Goal: Complete application form: Complete application form

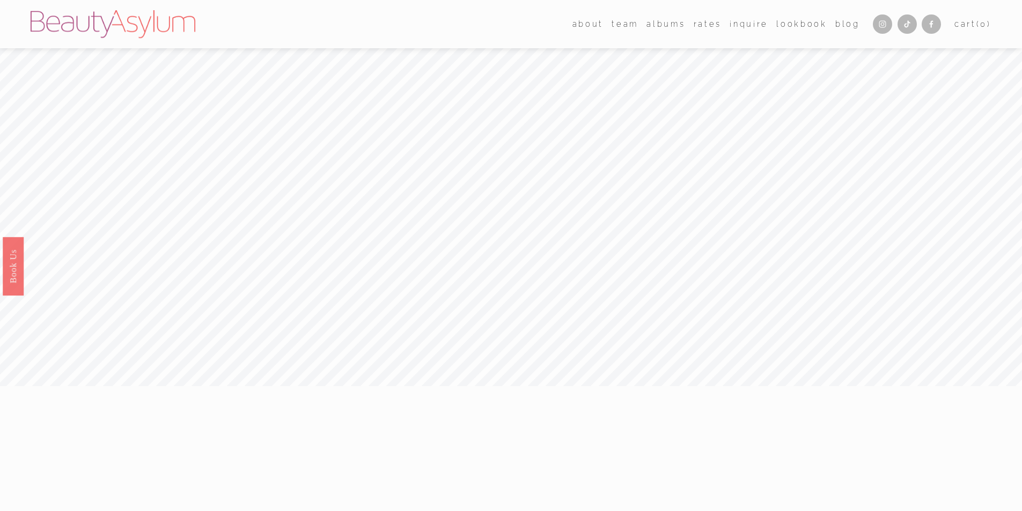
click at [707, 26] on link "Rates" at bounding box center [708, 24] width 28 height 16
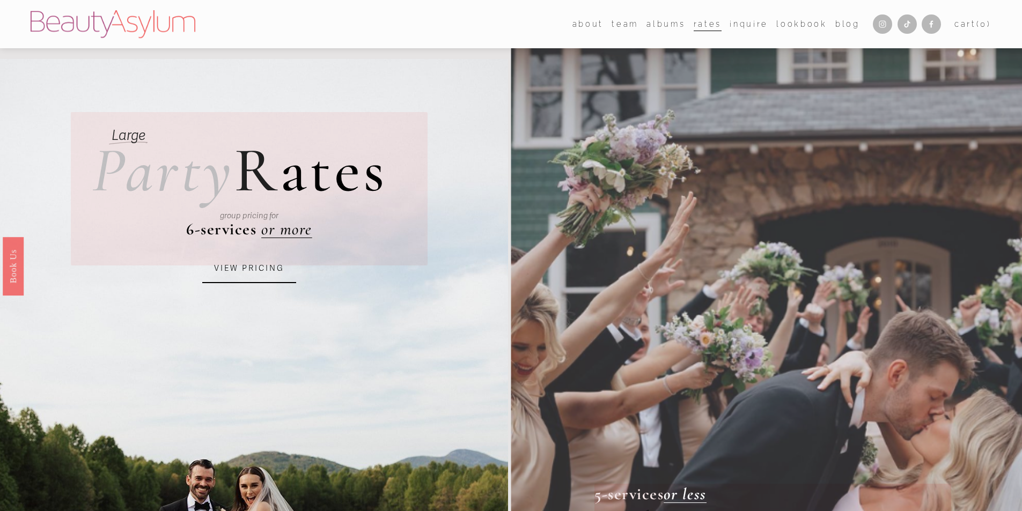
click at [748, 25] on link "Inquire" at bounding box center [749, 24] width 39 height 16
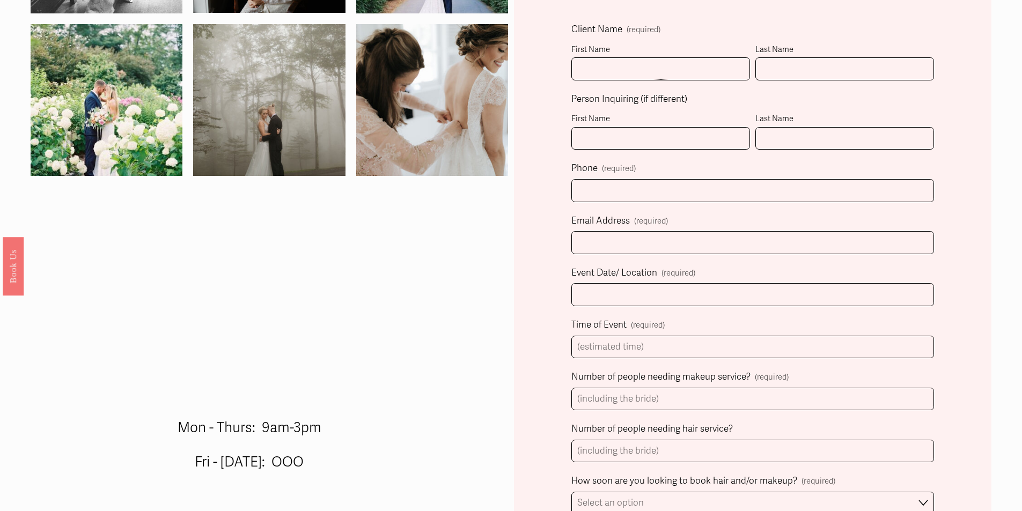
scroll to position [268, 0]
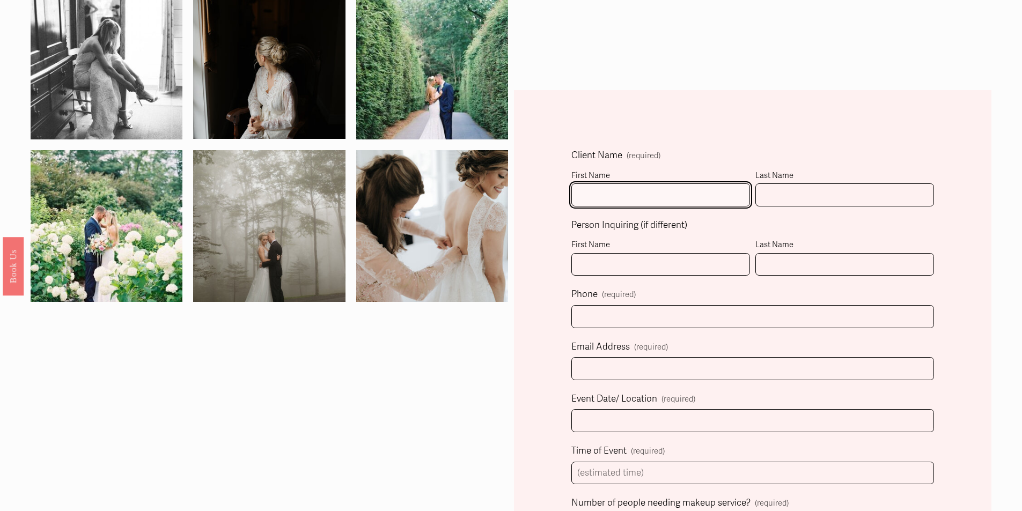
click at [610, 195] on input "First Name" at bounding box center [661, 195] width 179 height 23
type input "A"
type input "M"
type input "[PERSON_NAME]"
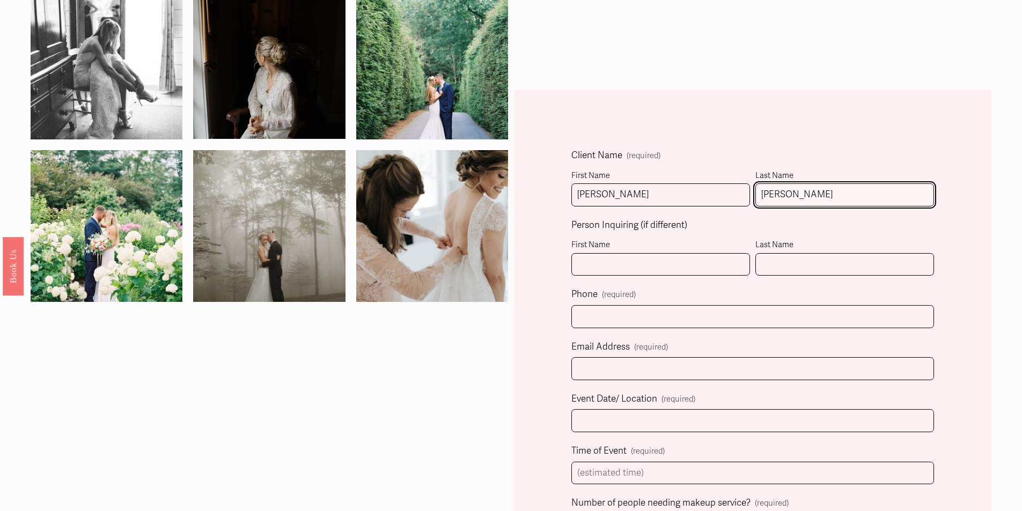
type input "[PERSON_NAME]"
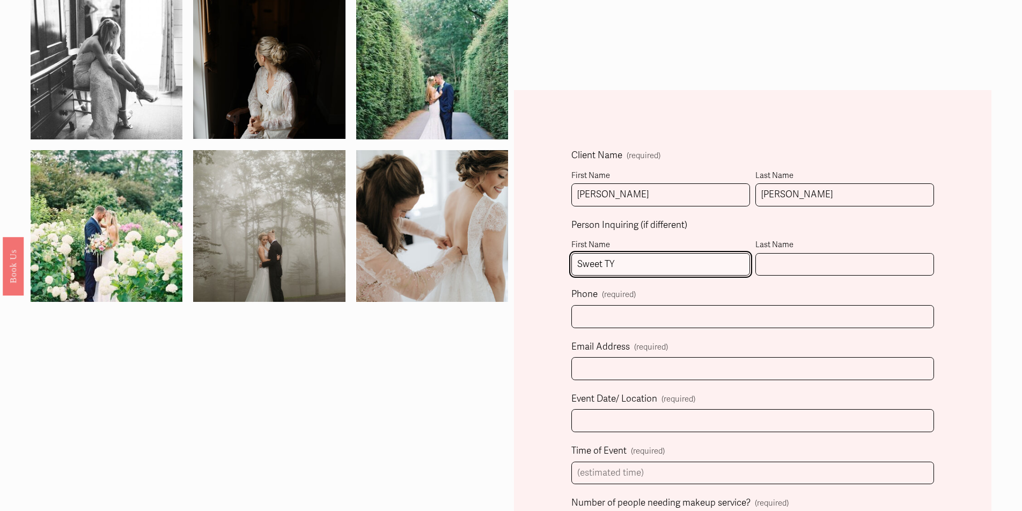
click at [638, 265] on input "Sweet TY" at bounding box center [661, 264] width 179 height 23
type input "Sweet T"
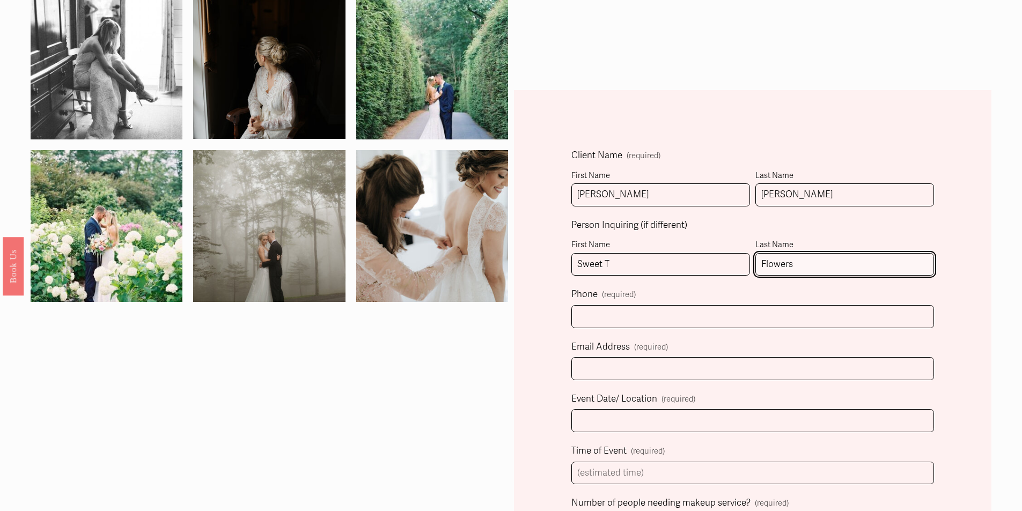
type input "Flowers"
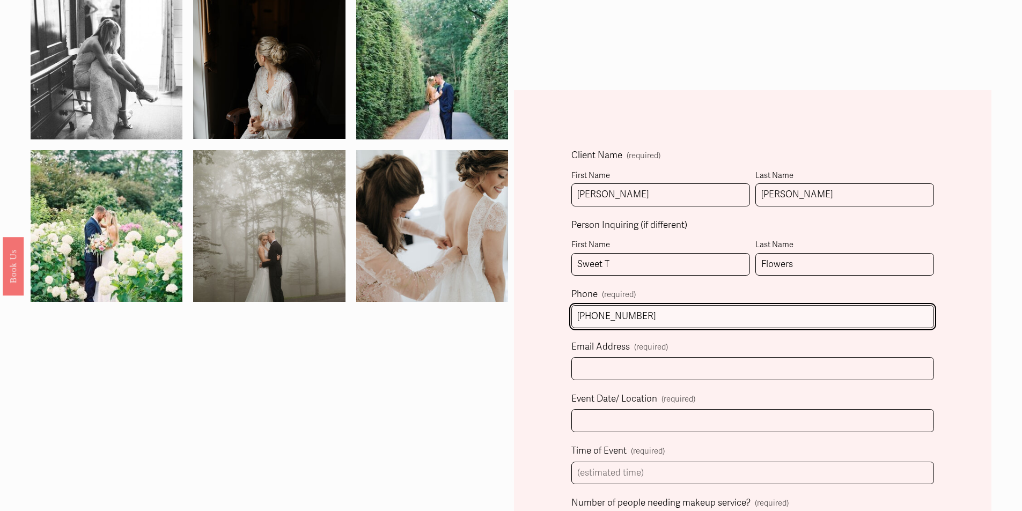
type input "[PHONE_NUMBER]"
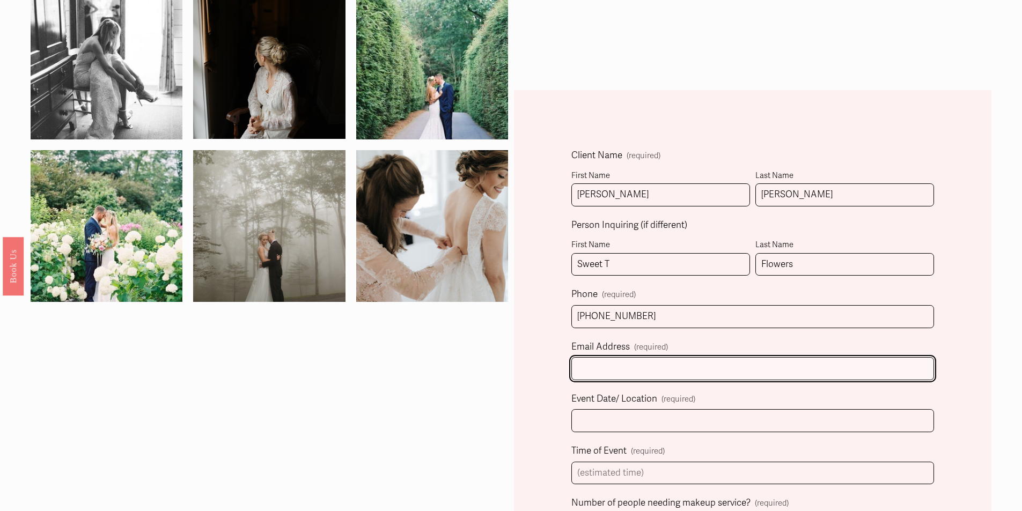
click at [671, 374] on input "Email Address (required)" at bounding box center [753, 368] width 363 height 23
type input "[PERSON_NAME][EMAIL_ADDRESS][DOMAIN_NAME]"
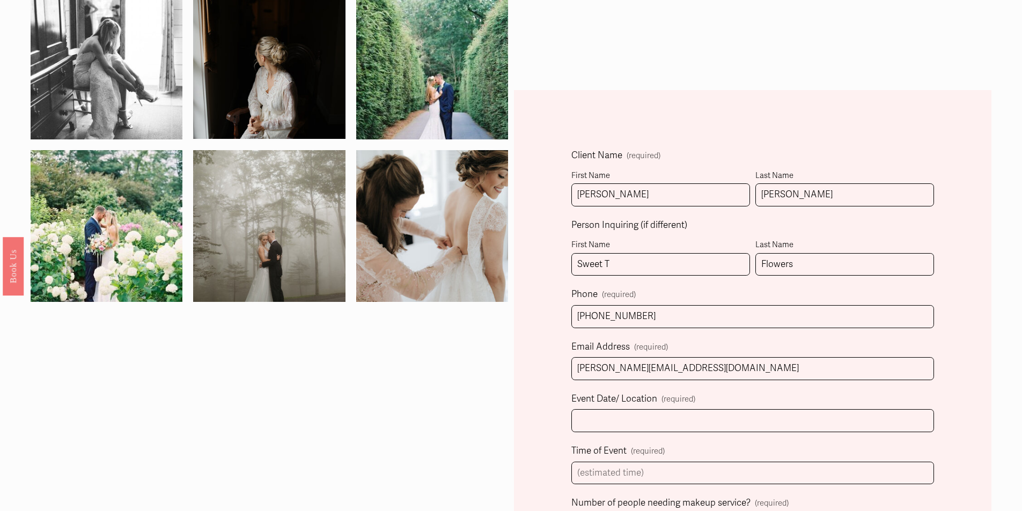
select select "[GEOGRAPHIC_DATA], [GEOGRAPHIC_DATA]"
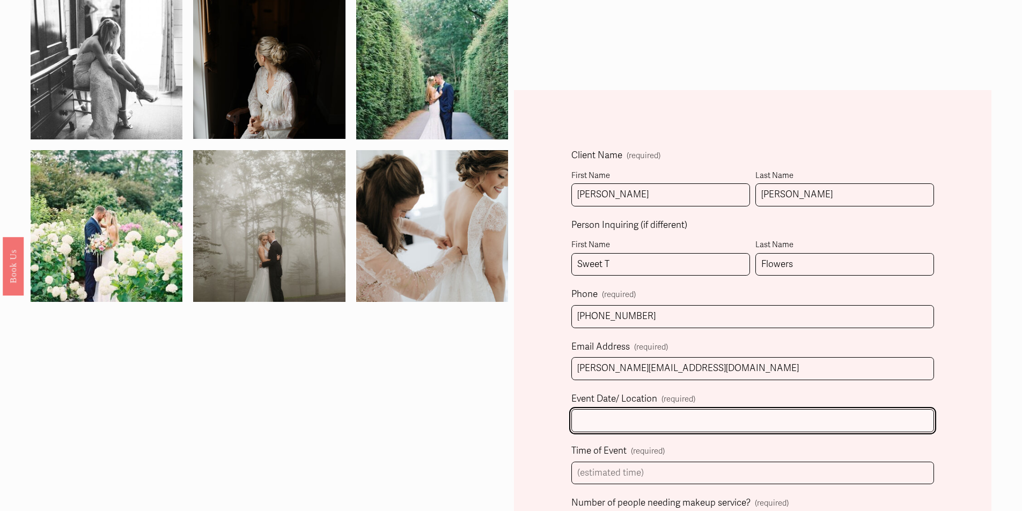
click at [653, 423] on input "Event Date/ Location (required)" at bounding box center [753, 420] width 363 height 23
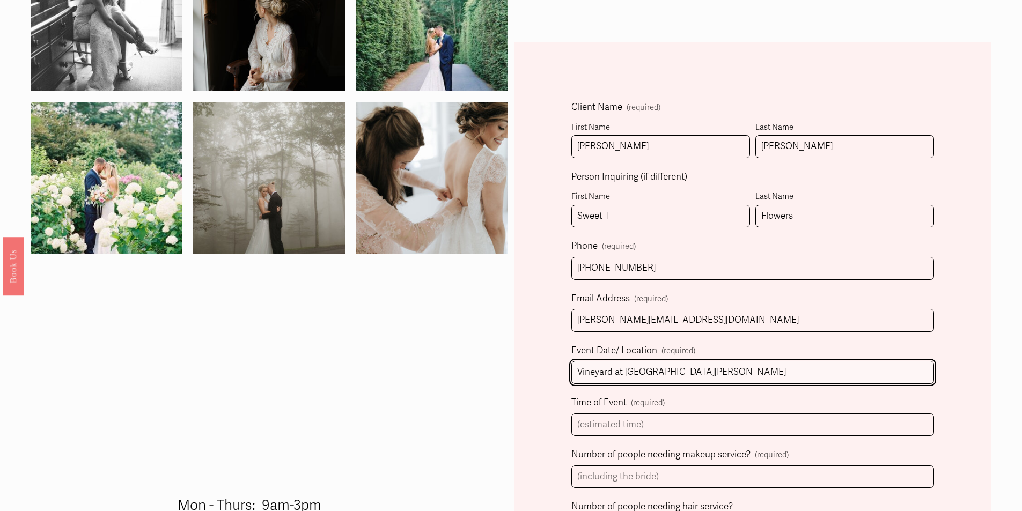
scroll to position [376, 0]
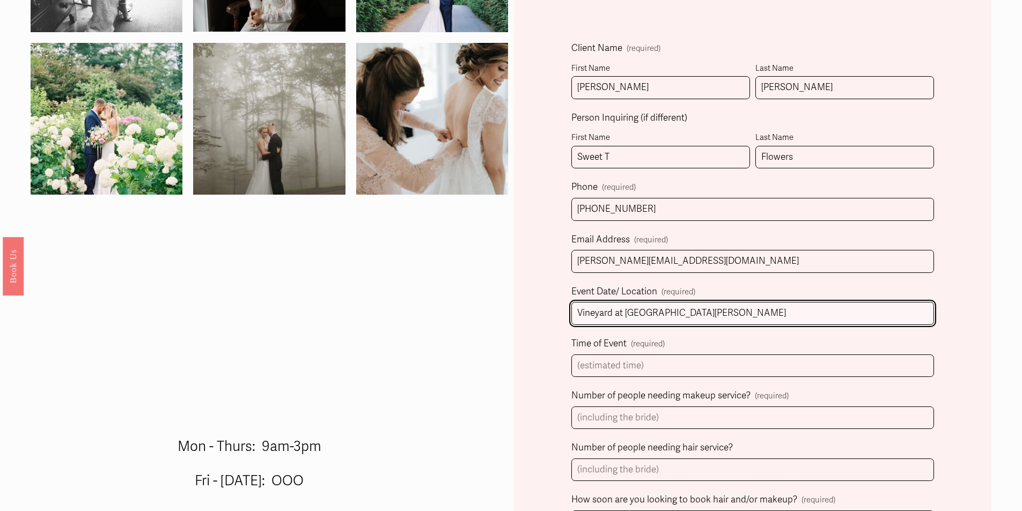
type input "Vineyard at [GEOGRAPHIC_DATA][PERSON_NAME]"
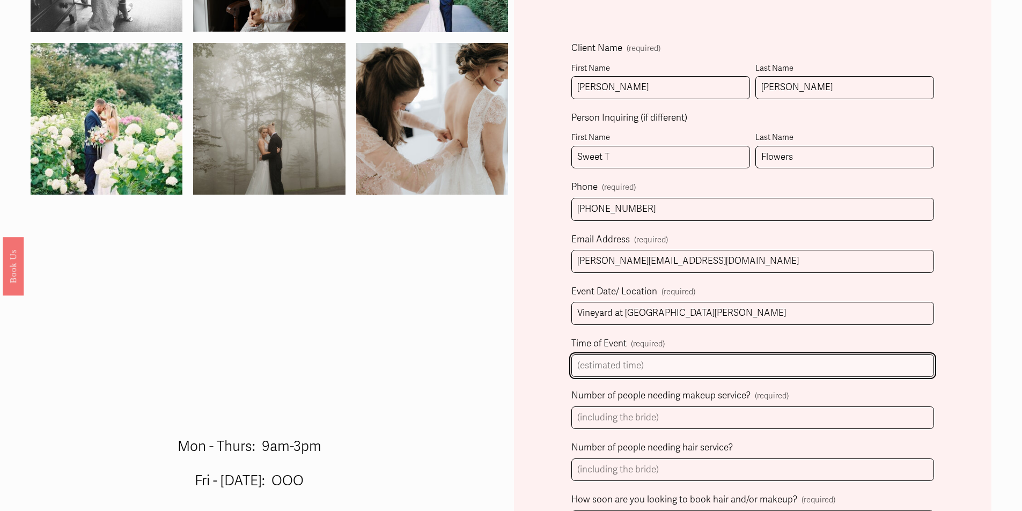
click at [642, 370] on input "Time of Event (required)" at bounding box center [753, 366] width 363 height 23
type input "4:30"
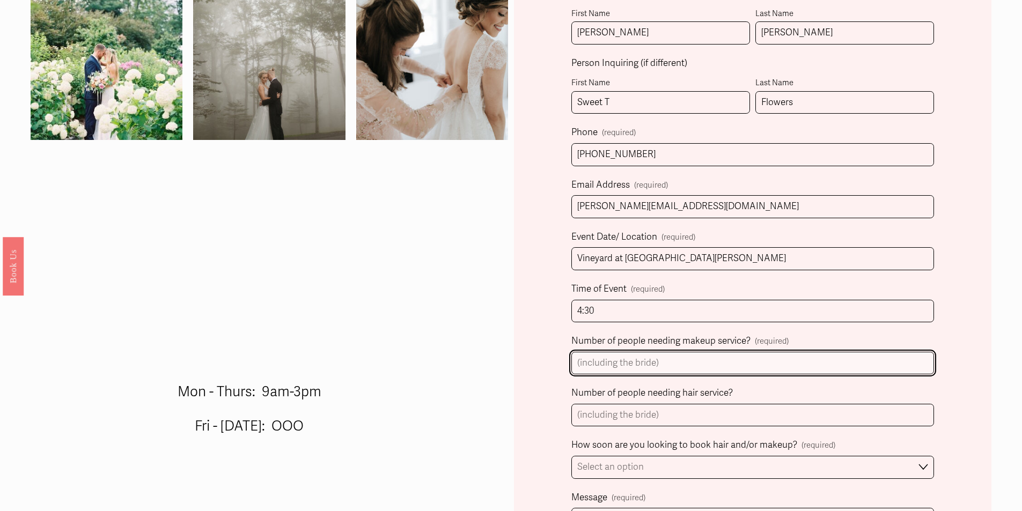
scroll to position [483, 0]
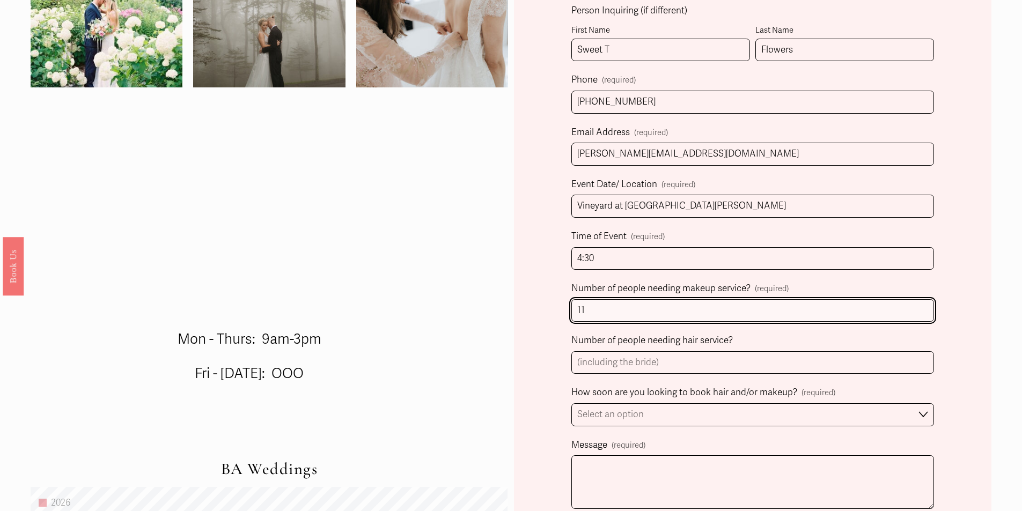
type input "11"
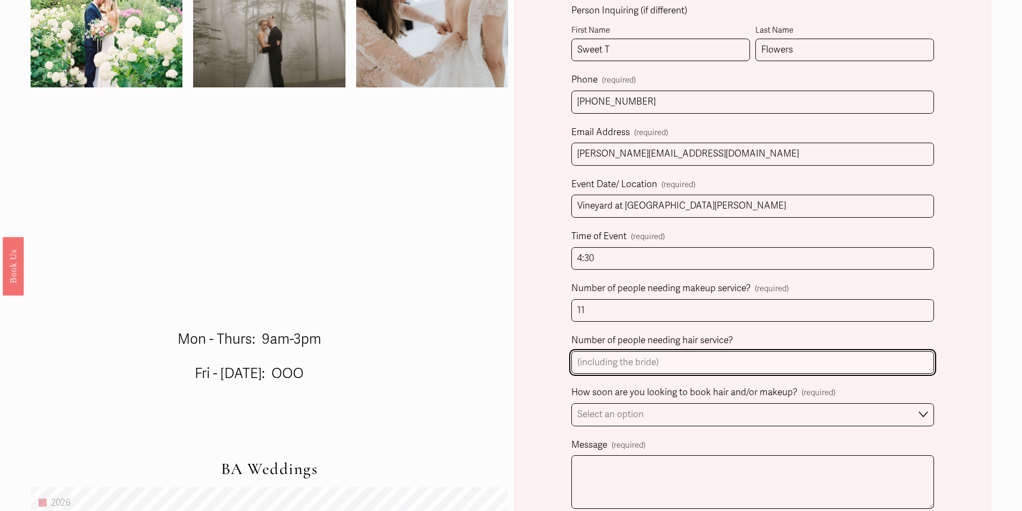
click at [642, 364] on input "Number of people needing hair service?" at bounding box center [753, 363] width 363 height 23
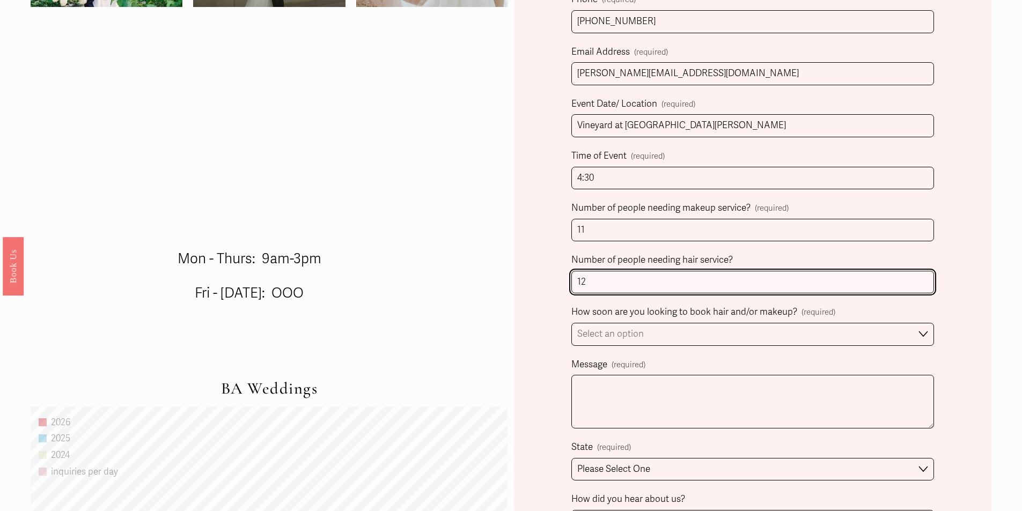
scroll to position [590, 0]
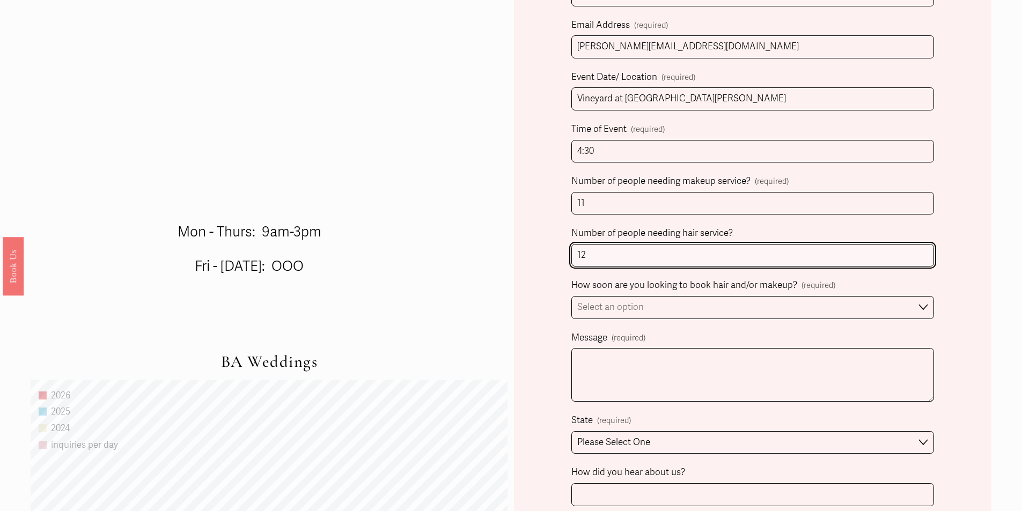
type input "12"
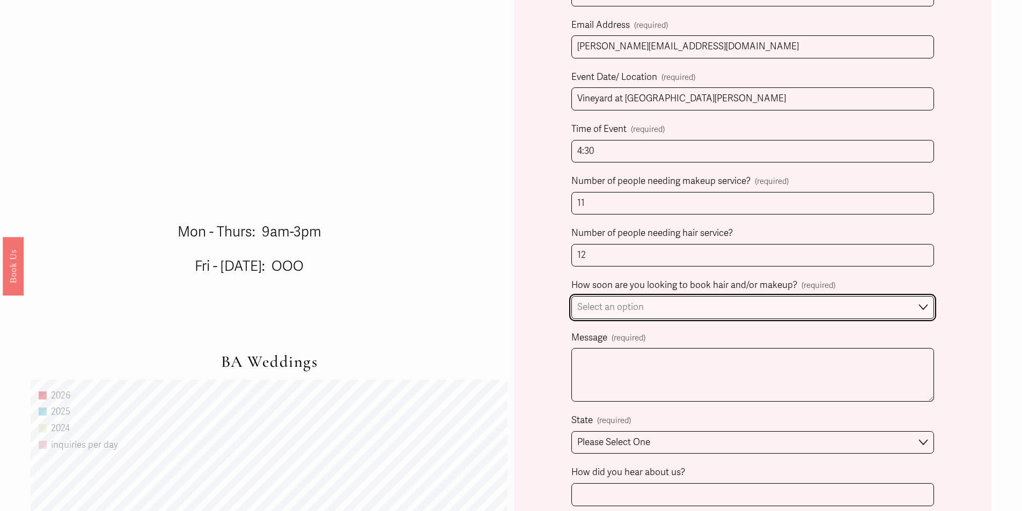
click at [637, 310] on select "Select an option Immediately 1-2 weeks I'm looking for information & not ready …" at bounding box center [753, 307] width 363 height 23
select select "Immediately"
click at [572, 298] on select "Select an option Immediately 1-2 weeks I'm looking for information & not ready …" at bounding box center [753, 307] width 363 height 23
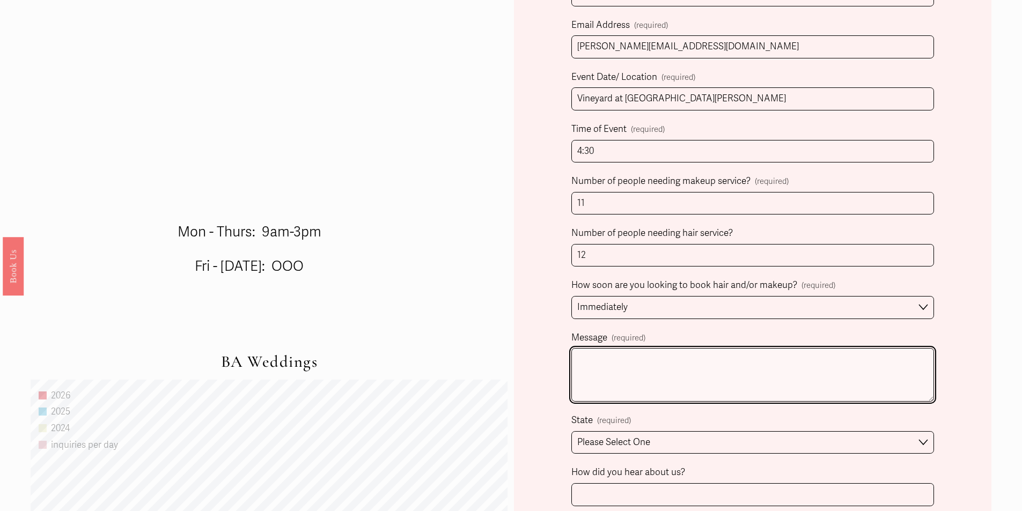
click at [658, 371] on textarea "Message (required)" at bounding box center [753, 375] width 363 height 54
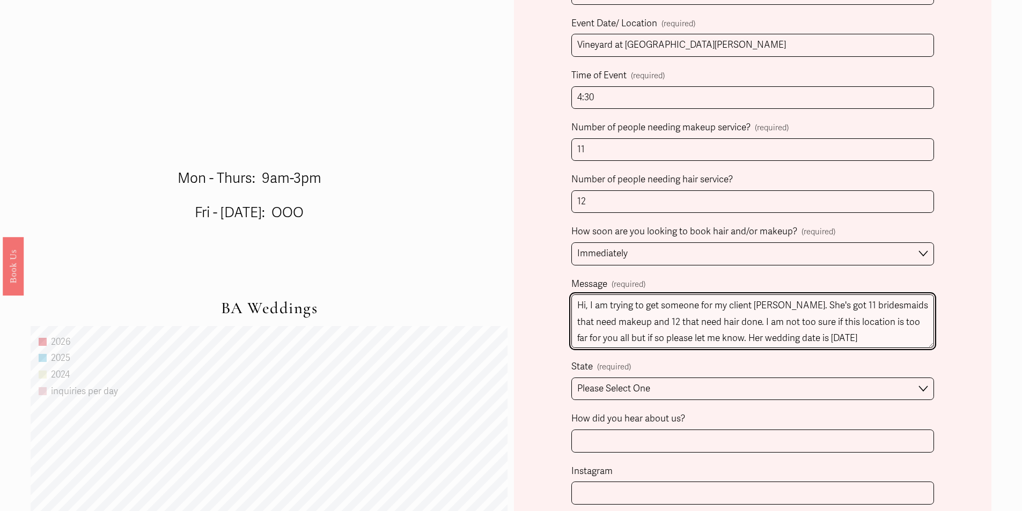
scroll to position [751, 0]
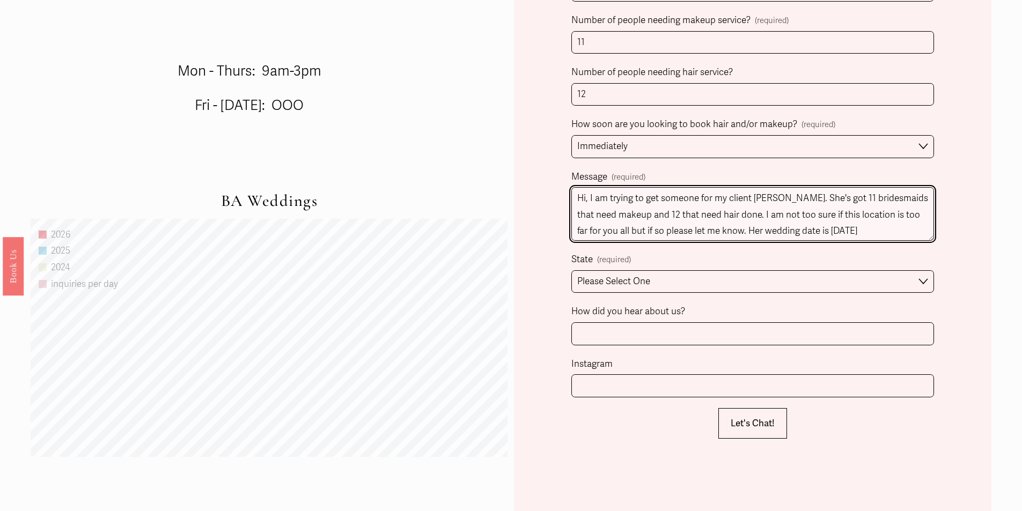
type textarea "Hi, I am trying to get someone for my client [PERSON_NAME]. She's got 11 brides…"
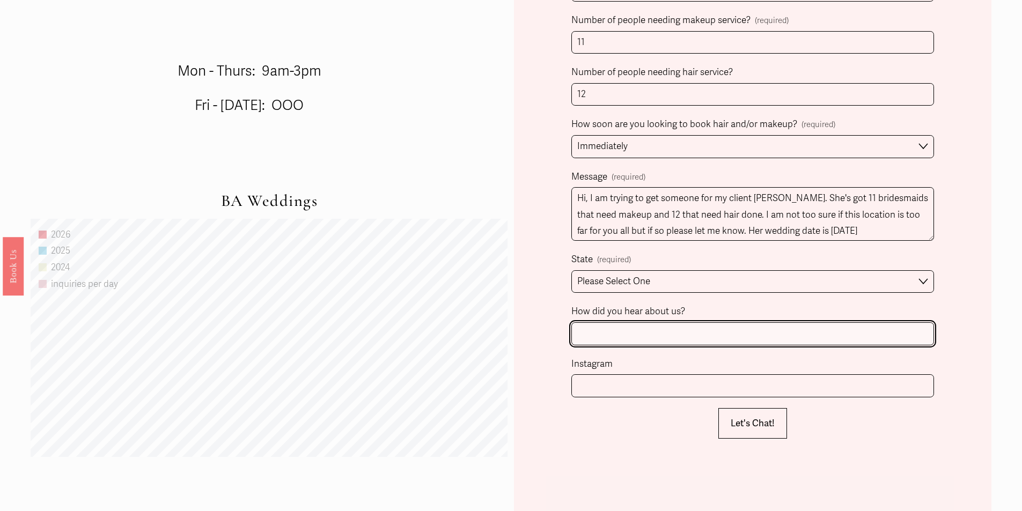
click at [660, 338] on input "How did you hear about us?" at bounding box center [753, 334] width 363 height 23
type input "Another client"
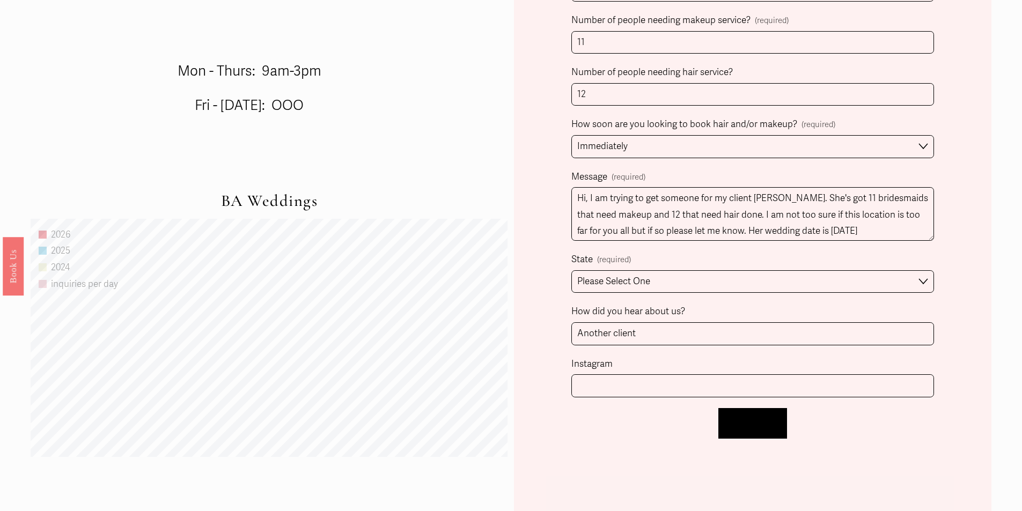
click at [763, 429] on span "Let's Chat!" at bounding box center [753, 423] width 44 height 11
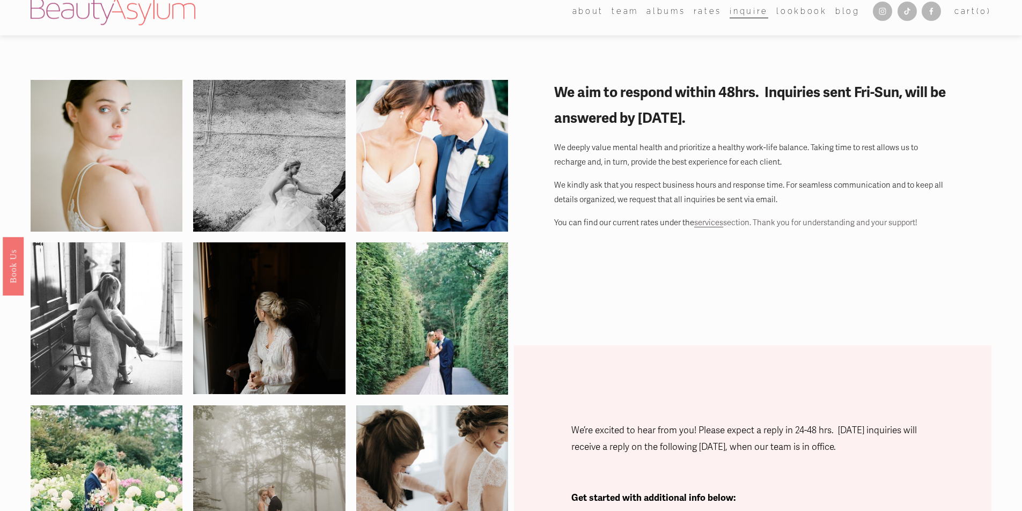
scroll to position [0, 0]
